Goal: Find contact information: Find contact information

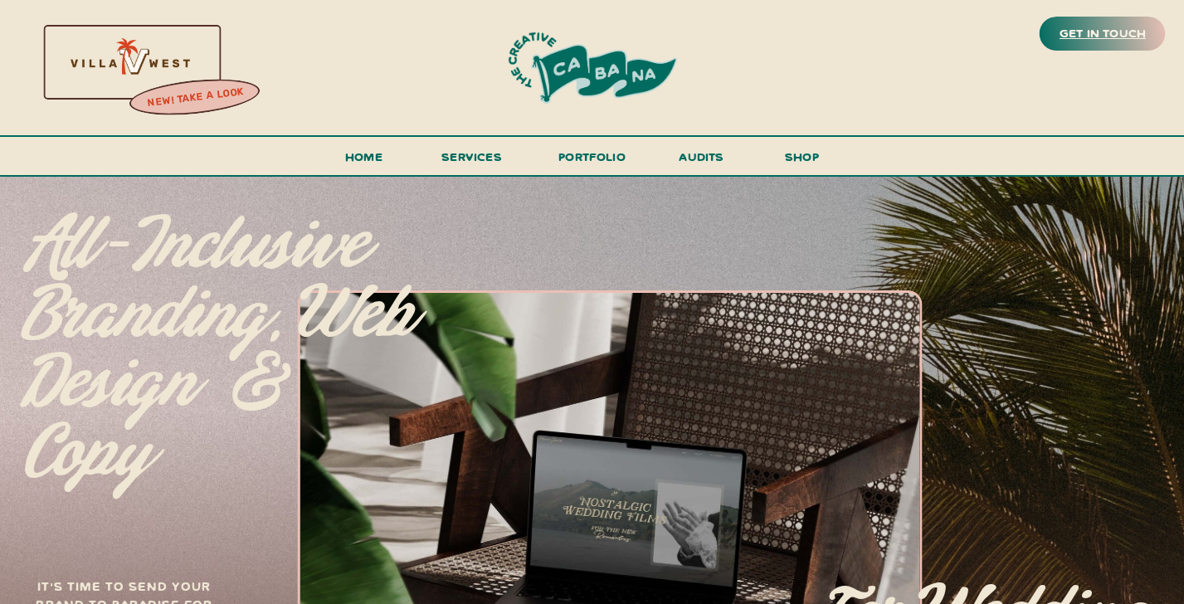
click at [1145, 29] on h3 "get in touch" at bounding box center [1102, 33] width 93 height 23
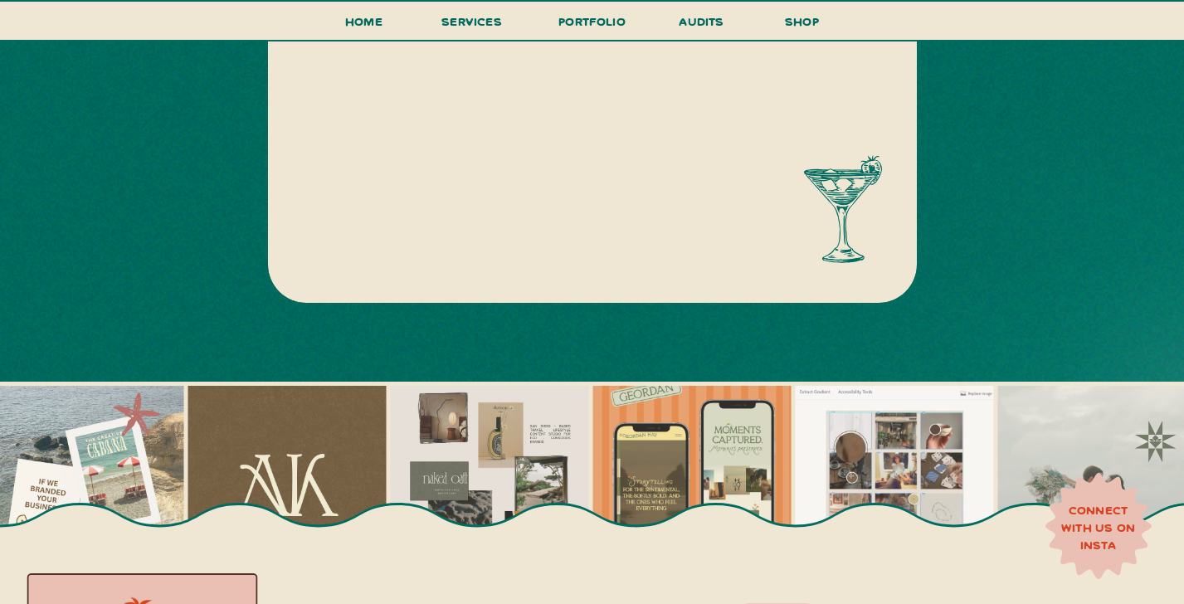
scroll to position [1141, 0]
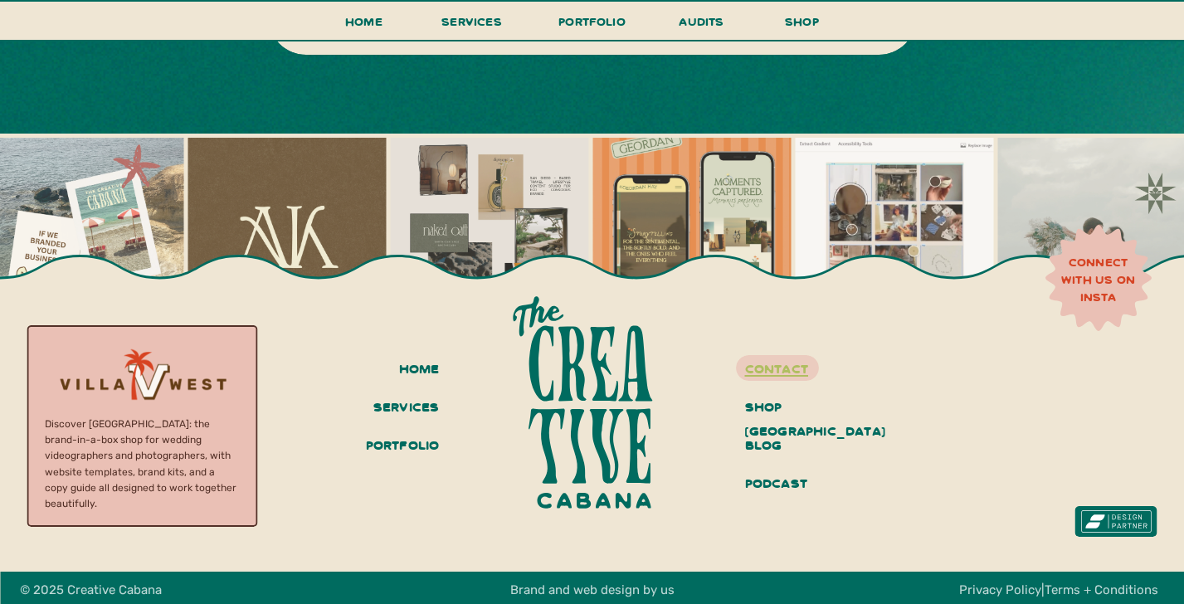
click at [795, 368] on h3 "contact" at bounding box center [807, 367] width 124 height 22
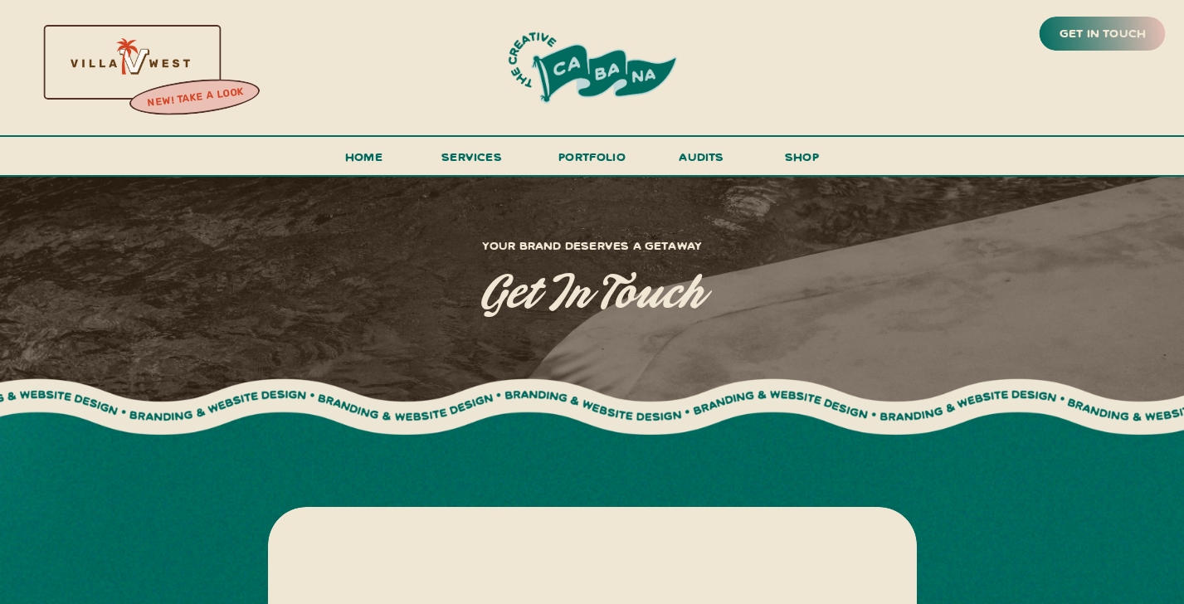
scroll to position [6, 0]
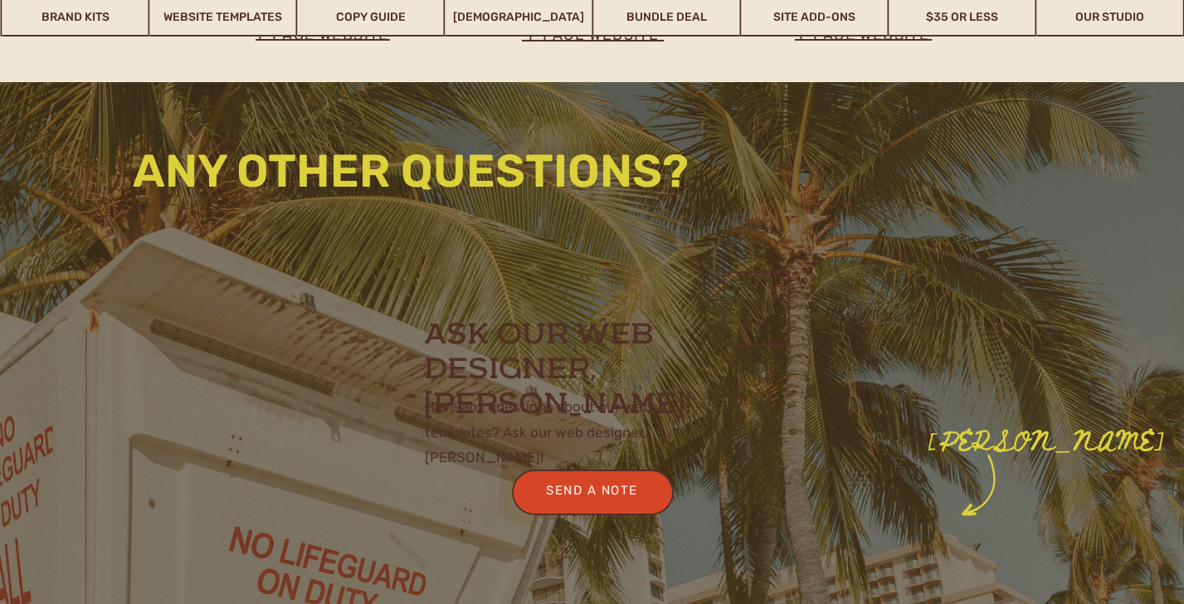
scroll to position [3407, 0]
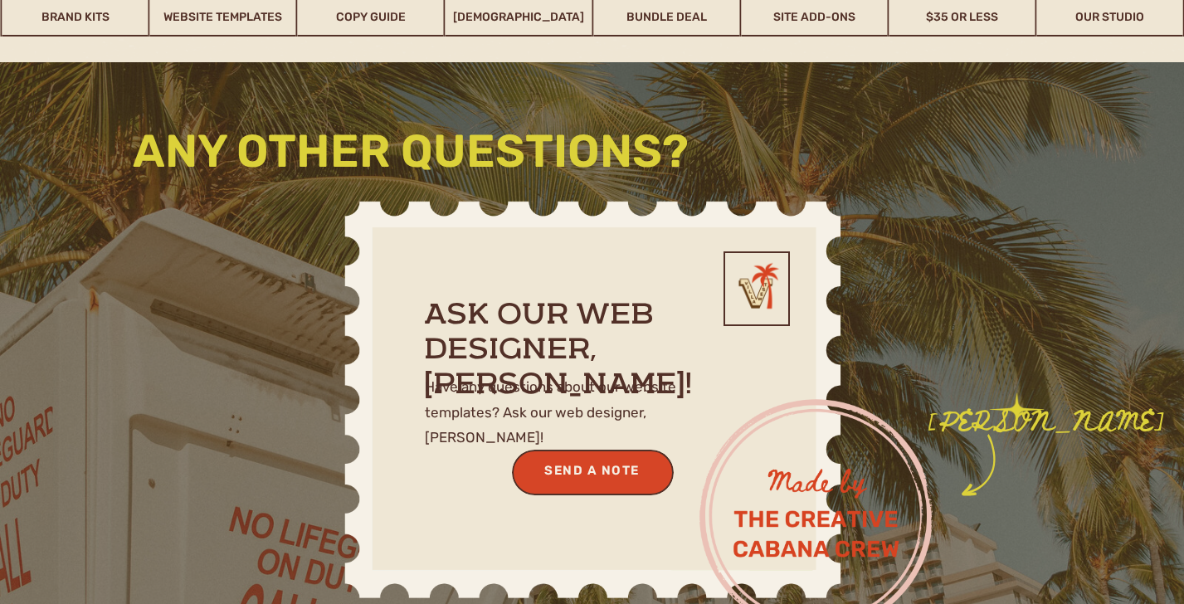
click at [601, 475] on div "send a note" at bounding box center [592, 471] width 139 height 22
